Goal: Download file/media

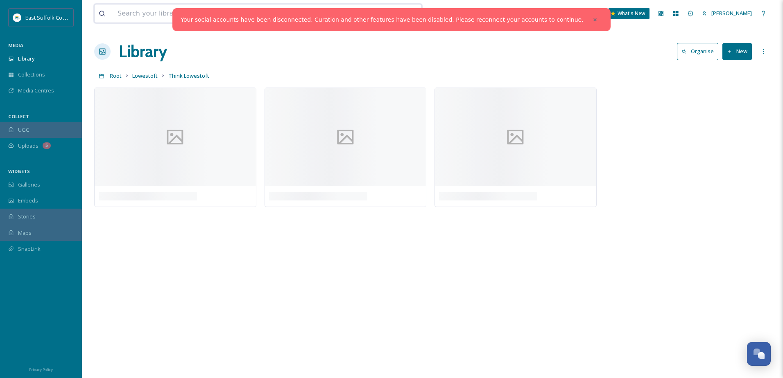
click at [141, 14] on input at bounding box center [226, 14] width 226 height 18
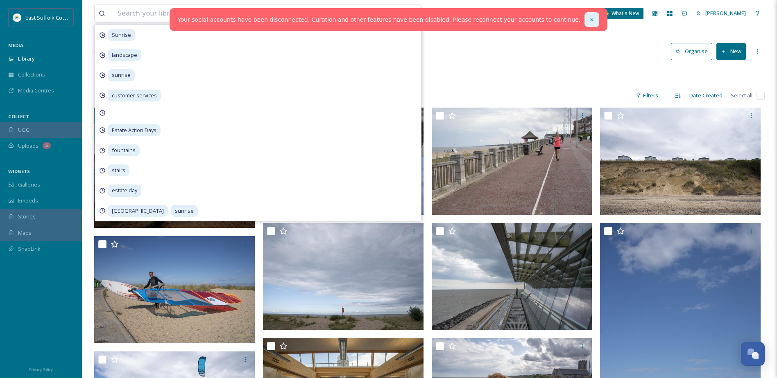
click at [589, 22] on icon at bounding box center [592, 20] width 6 height 6
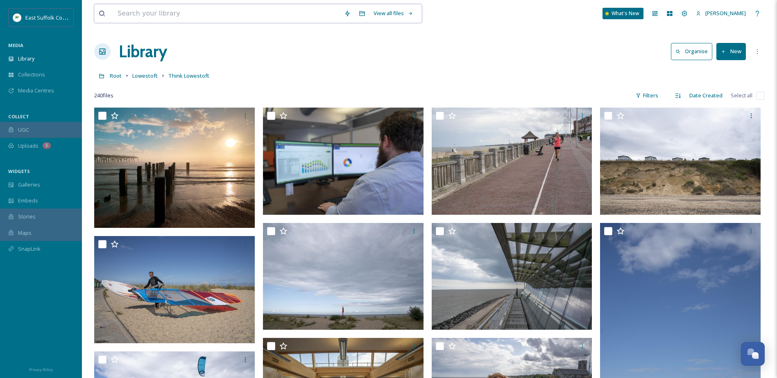
click at [124, 9] on input at bounding box center [226, 14] width 226 height 18
type input "sunrose"
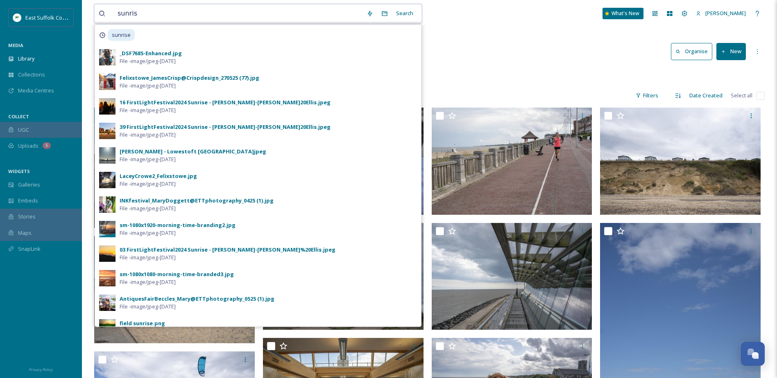
type input "sunrise"
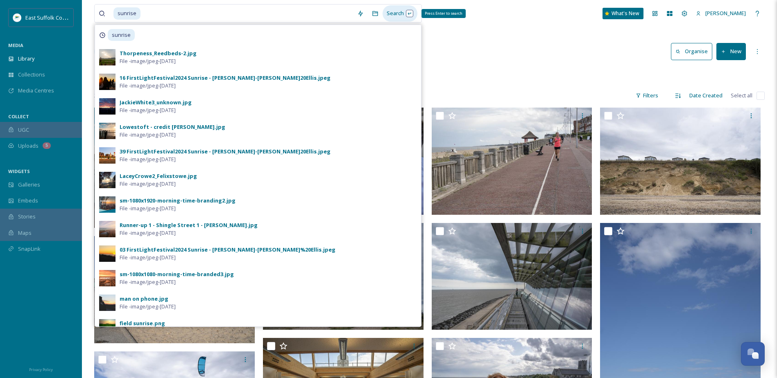
click at [402, 7] on div "Search Press Enter to search" at bounding box center [399, 13] width 35 height 16
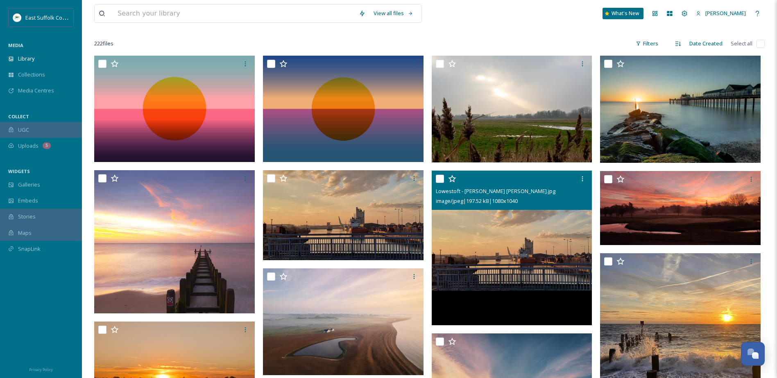
scroll to position [41, 0]
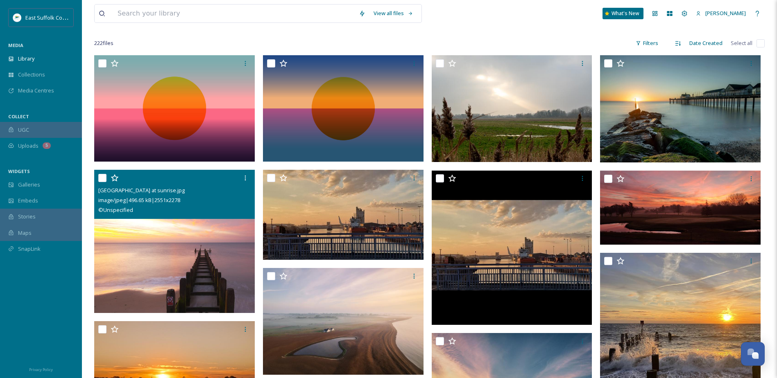
click at [161, 257] on img at bounding box center [174, 241] width 161 height 143
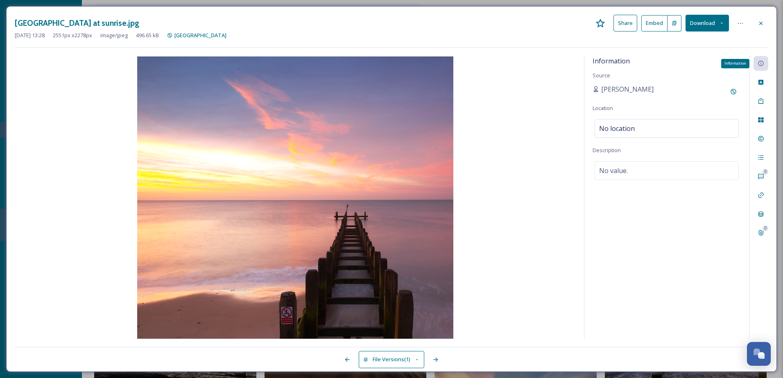
click at [760, 66] on icon at bounding box center [760, 63] width 5 height 5
click at [759, 138] on icon at bounding box center [761, 139] width 7 height 7
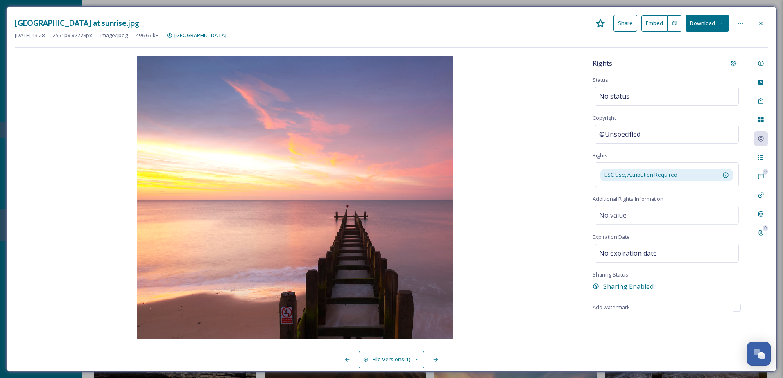
click at [719, 23] on button "Download" at bounding box center [706, 23] width 43 height 17
click at [695, 40] on span "Download Original (2551 x 2278)" at bounding box center [685, 42] width 77 height 8
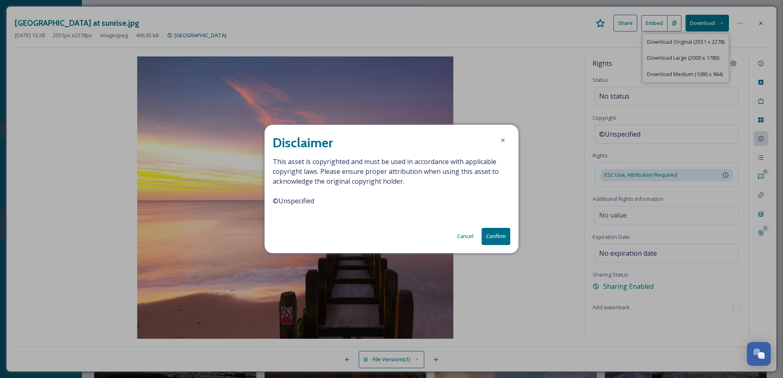
click at [498, 237] on button "Confirm" at bounding box center [496, 236] width 29 height 17
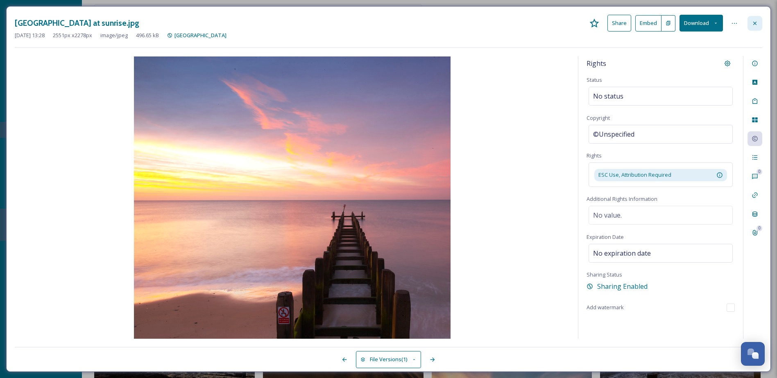
click at [761, 21] on div at bounding box center [754, 23] width 15 height 15
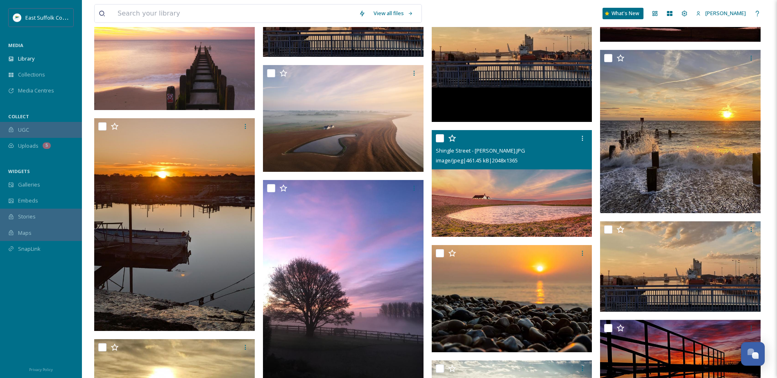
scroll to position [258, 0]
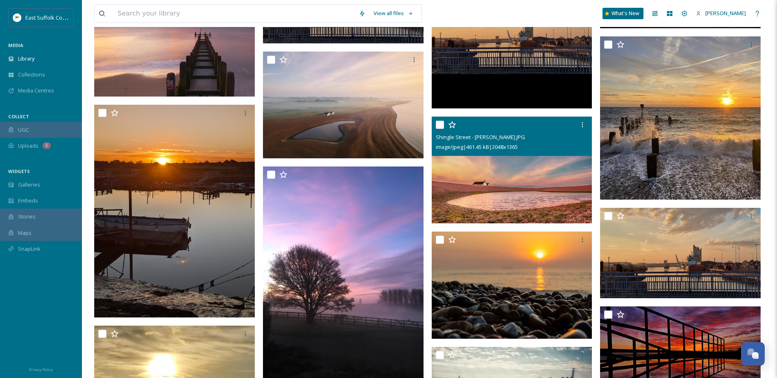
click at [520, 199] on img at bounding box center [512, 170] width 161 height 107
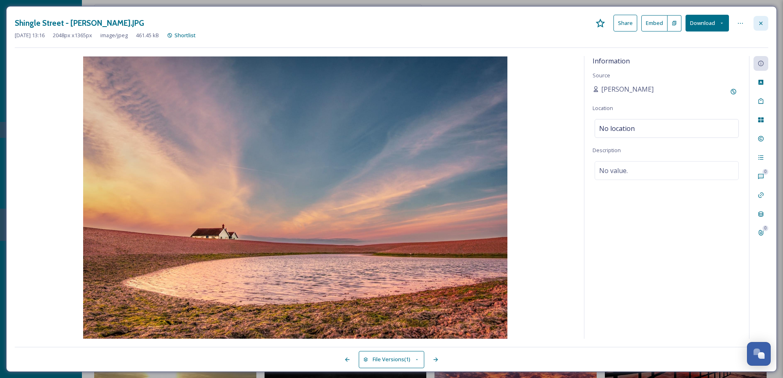
click at [762, 23] on icon at bounding box center [761, 23] width 7 height 7
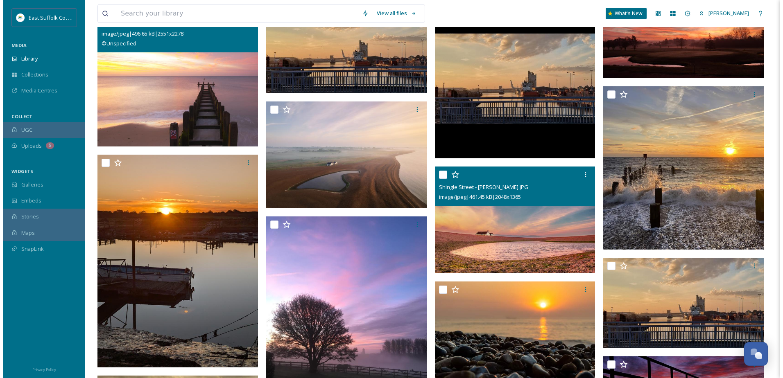
scroll to position [207, 0]
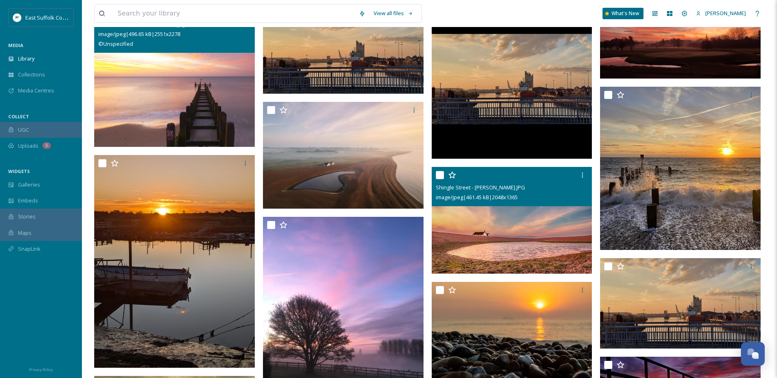
click at [530, 243] on img at bounding box center [512, 220] width 161 height 107
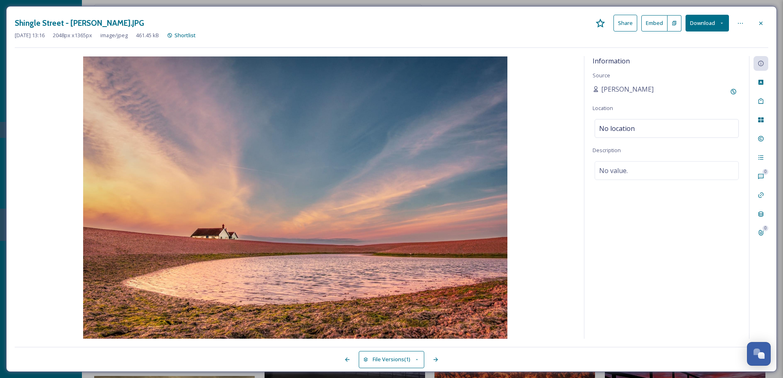
click at [717, 24] on button "Download" at bounding box center [706, 23] width 43 height 17
click at [695, 46] on span "Download Original (2048 x 1365)" at bounding box center [685, 42] width 77 height 8
click at [724, 23] on icon at bounding box center [721, 22] width 5 height 5
click at [708, 39] on span "Download Original (2048 x 1365)" at bounding box center [685, 42] width 77 height 8
click at [764, 24] on icon at bounding box center [761, 23] width 7 height 7
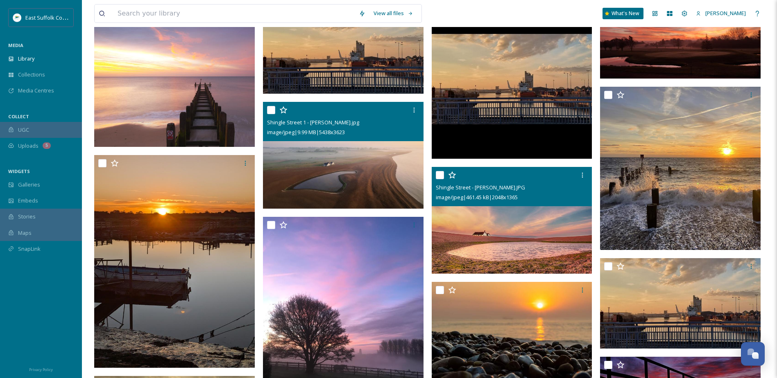
click at [326, 162] on img at bounding box center [343, 155] width 161 height 107
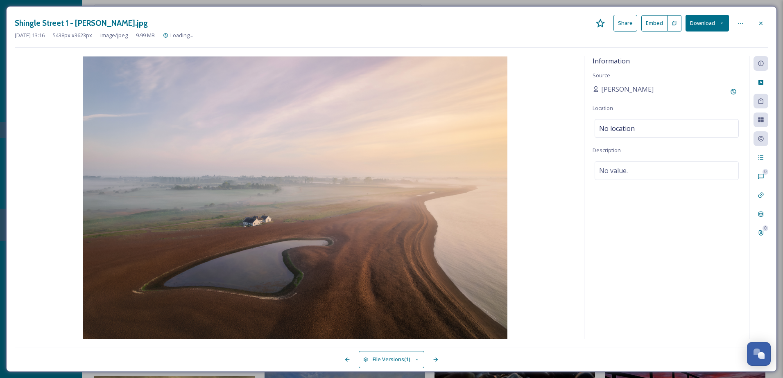
click at [720, 19] on button "Download" at bounding box center [706, 23] width 43 height 17
click at [706, 39] on span "Download Original (5438 x 3623)" at bounding box center [685, 42] width 77 height 8
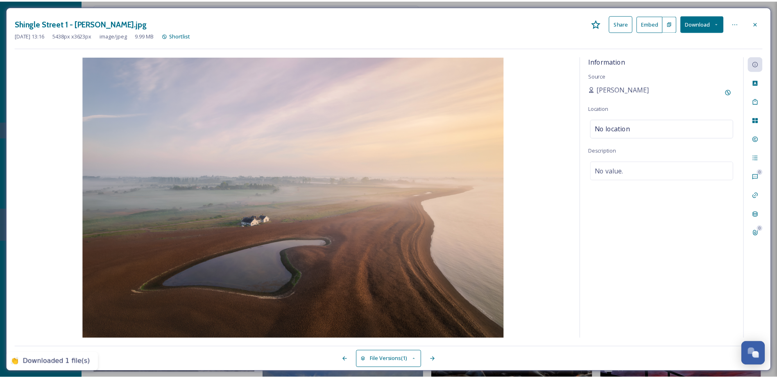
scroll to position [208, 0]
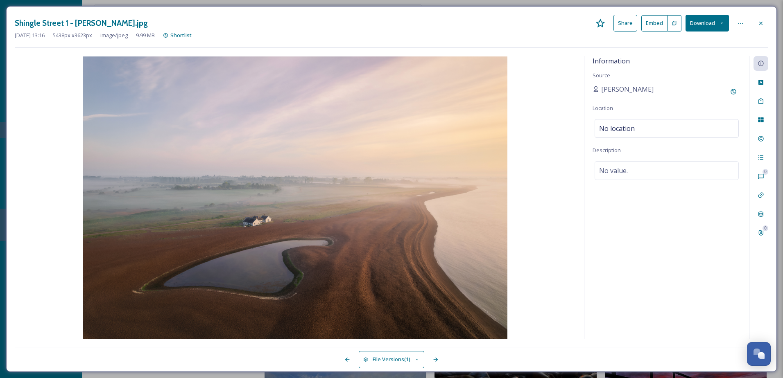
click at [718, 18] on button "Download" at bounding box center [706, 23] width 43 height 17
click at [711, 38] on span "Download Original (5438 x 3623)" at bounding box center [685, 42] width 77 height 8
click at [761, 23] on icon at bounding box center [760, 22] width 3 height 3
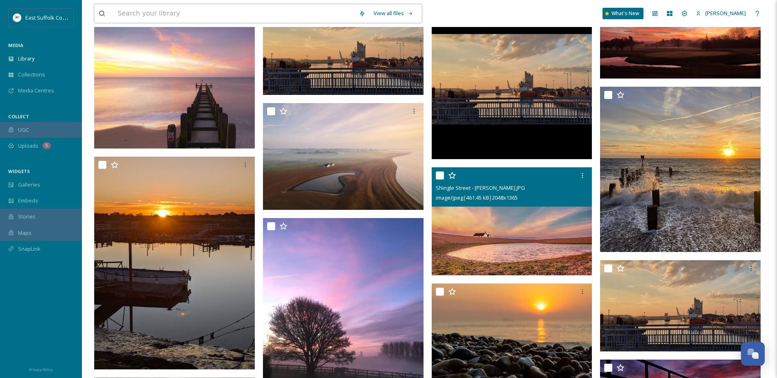
click at [201, 13] on input at bounding box center [233, 14] width 241 height 18
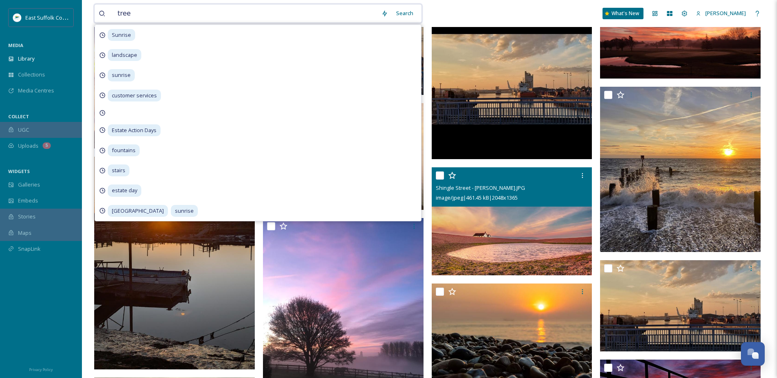
type input "trees"
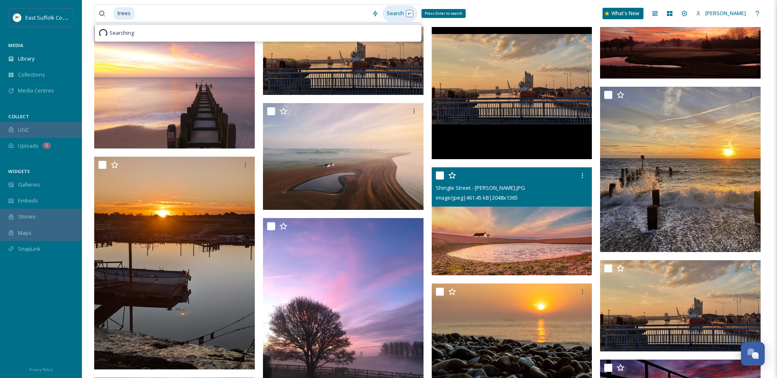
click at [409, 18] on div "Search Press Enter to search" at bounding box center [399, 13] width 35 height 16
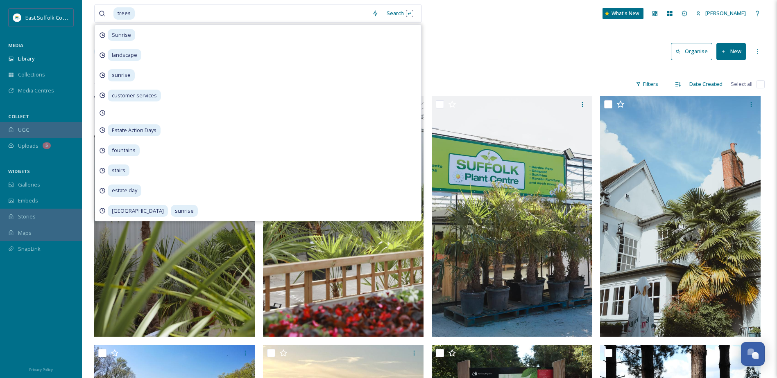
click at [495, 19] on div "trees Search Sunrise landscape sunrise customer services Estate Action Days fou…" at bounding box center [429, 13] width 670 height 27
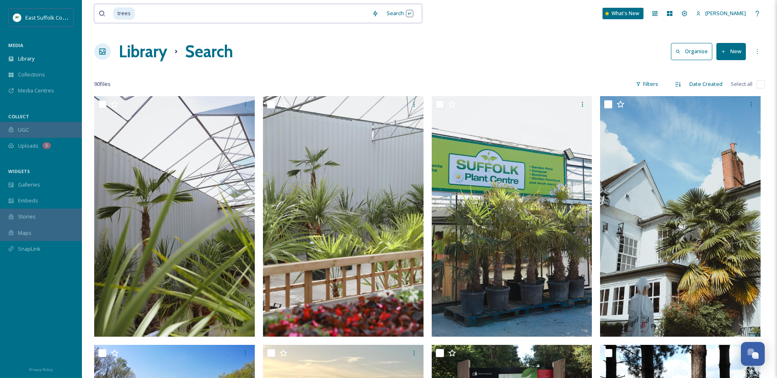
click at [130, 17] on span "trees" at bounding box center [123, 13] width 21 height 12
click at [396, 12] on div "Search" at bounding box center [399, 13] width 35 height 16
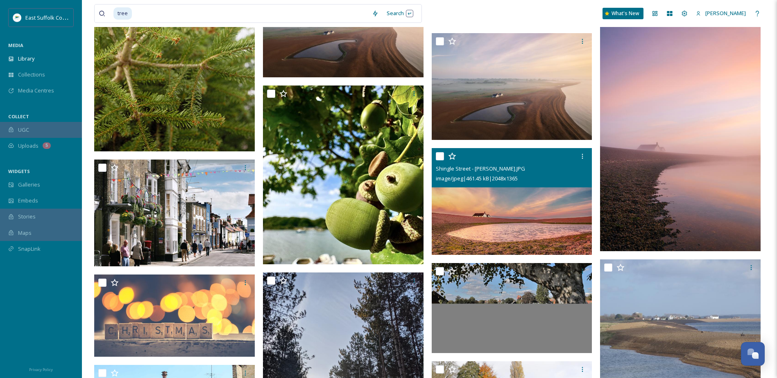
scroll to position [3049, 0]
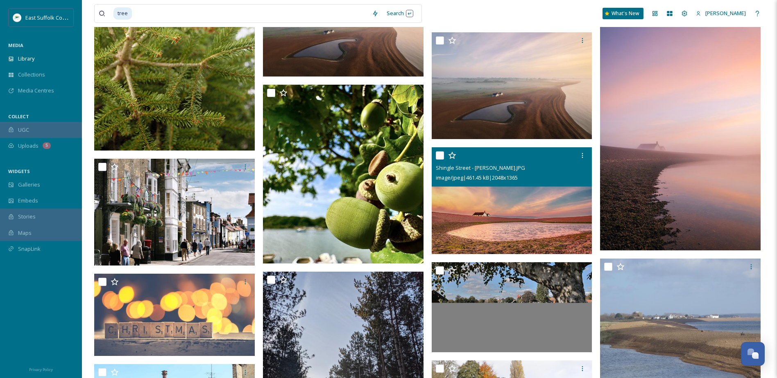
click at [525, 203] on img at bounding box center [512, 200] width 161 height 107
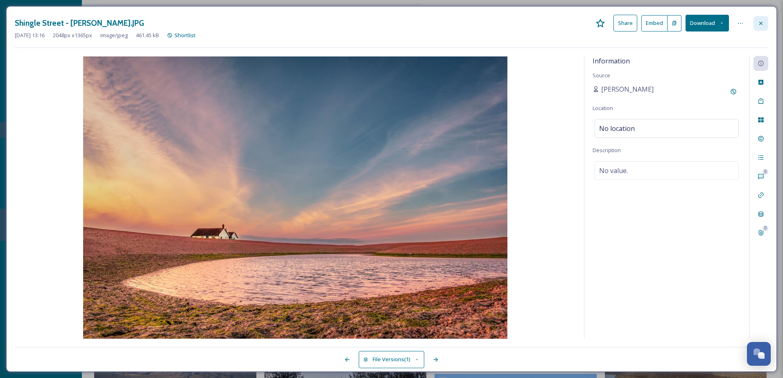
click at [764, 23] on div at bounding box center [760, 23] width 15 height 15
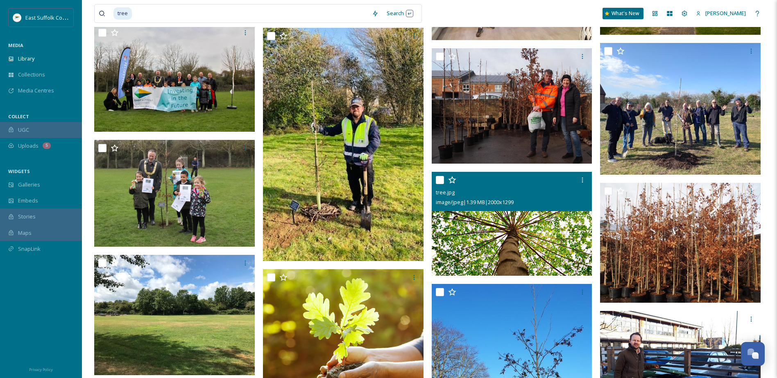
scroll to position [5299, 0]
